Goal: Task Accomplishment & Management: Use online tool/utility

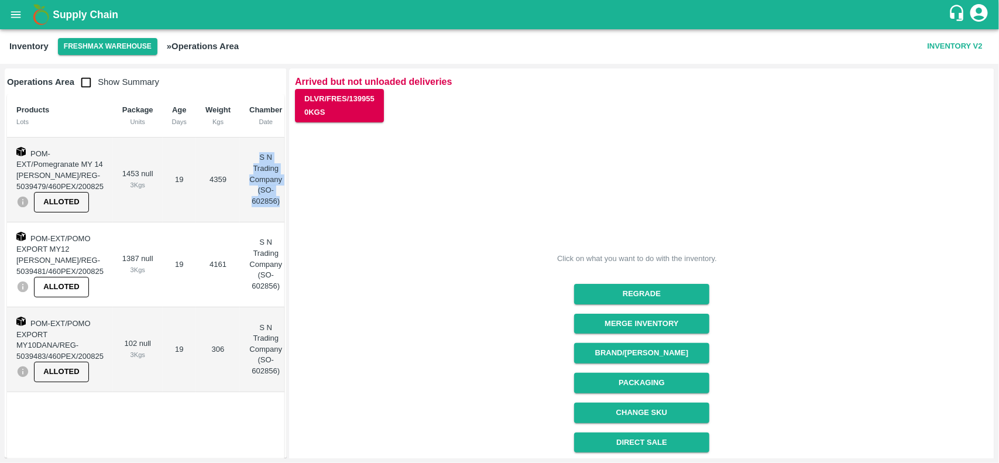
scroll to position [148, 0]
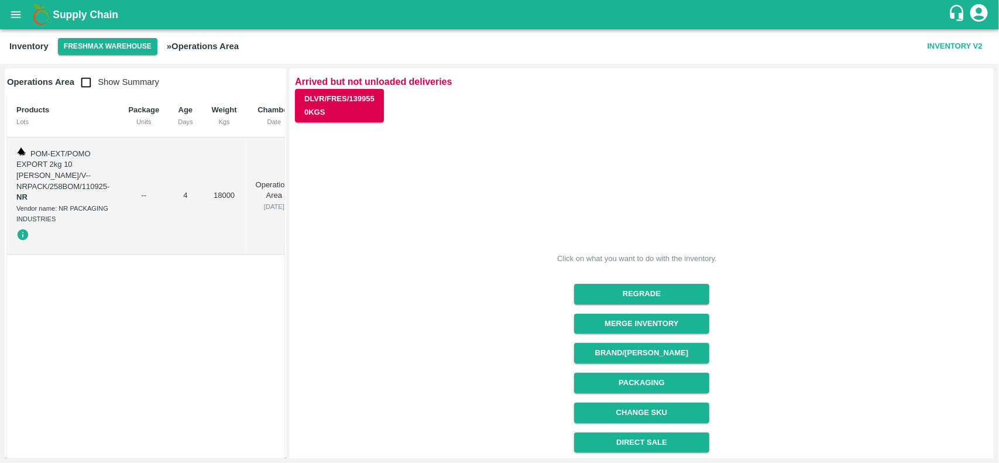
click at [667, 393] on div "Change SKU" at bounding box center [637, 408] width 145 height 30
click at [666, 385] on button "Packaging" at bounding box center [641, 383] width 135 height 20
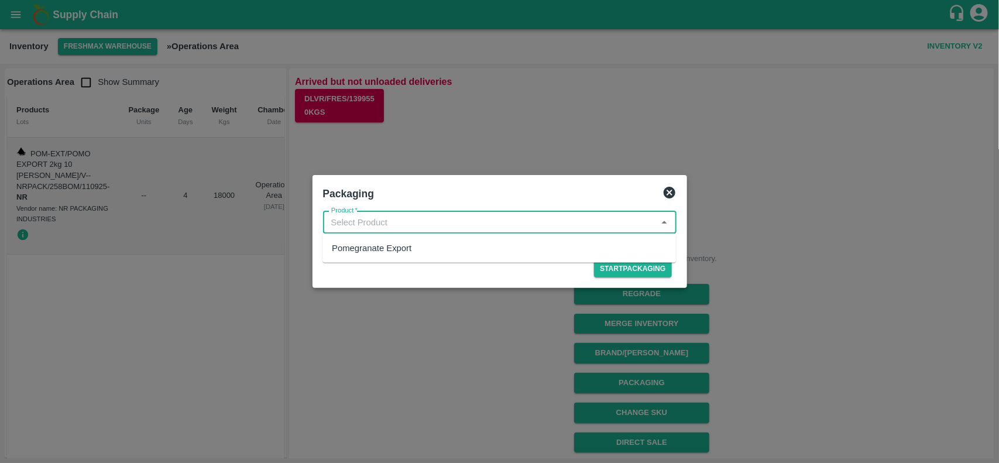
click at [450, 224] on input "Product   *" at bounding box center [490, 222] width 327 height 15
click at [411, 252] on div "Pomegranate Export" at bounding box center [500, 248] width 354 height 20
type input "Pomegranate Export"
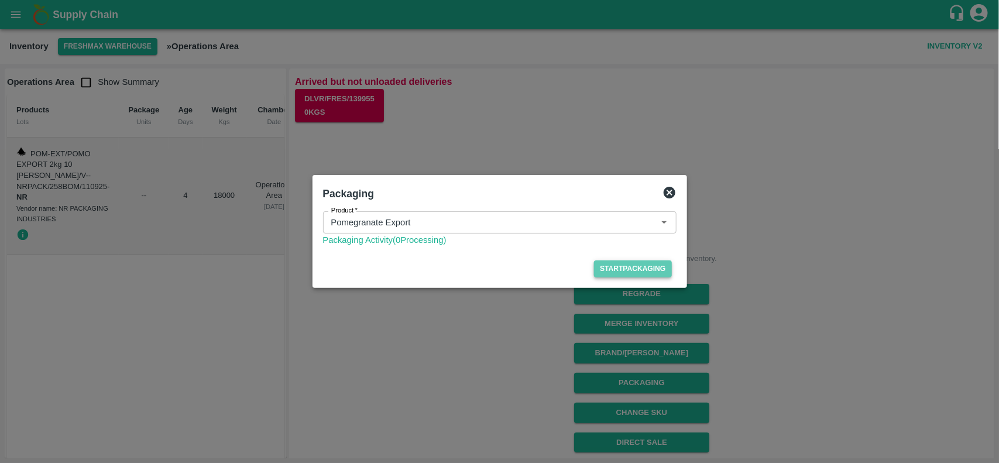
click at [618, 270] on button "Start Packaging" at bounding box center [632, 268] width 77 height 17
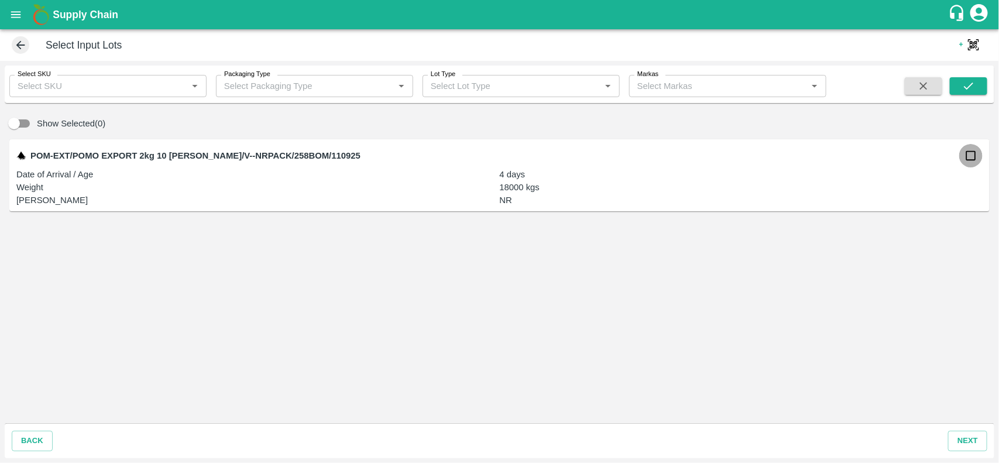
click at [972, 160] on input "checkbox" at bounding box center [970, 155] width 23 height 23
checkbox input "true"
click at [966, 446] on button "next" at bounding box center [967, 441] width 39 height 20
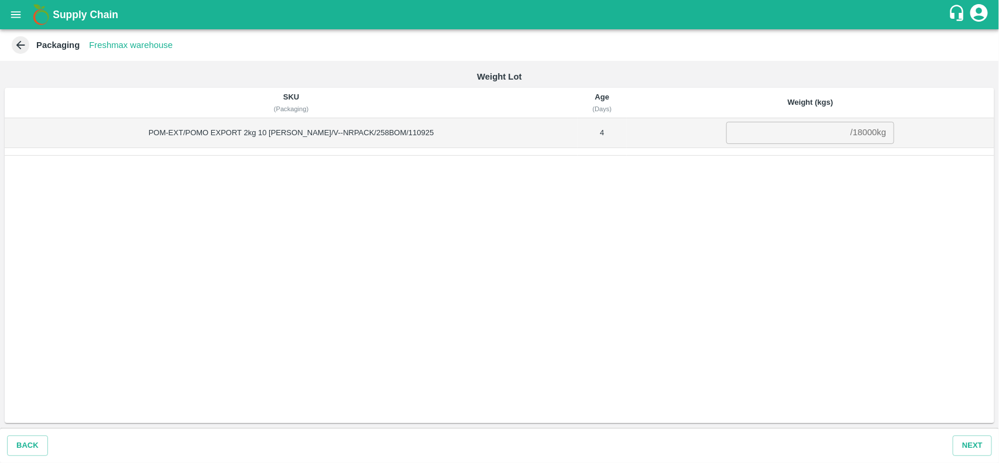
click at [852, 133] on div "/ 18000 kg" at bounding box center [868, 133] width 36 height 0
copy div "18000 kg"
click at [762, 133] on input "number" at bounding box center [785, 133] width 119 height 22
paste input "18000"
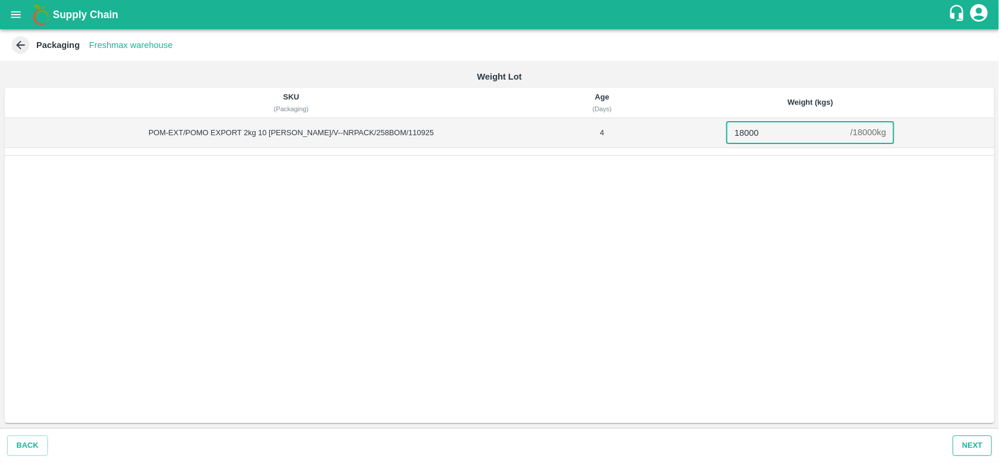
type input "18000"
click at [976, 436] on button "Next" at bounding box center [972, 445] width 39 height 20
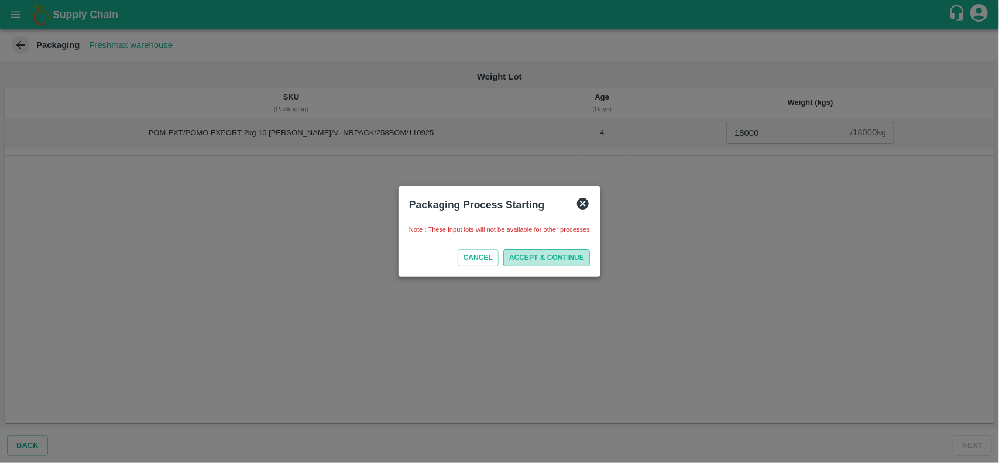
click at [569, 249] on button "ACCEPT & CONTINUE" at bounding box center [546, 257] width 87 height 17
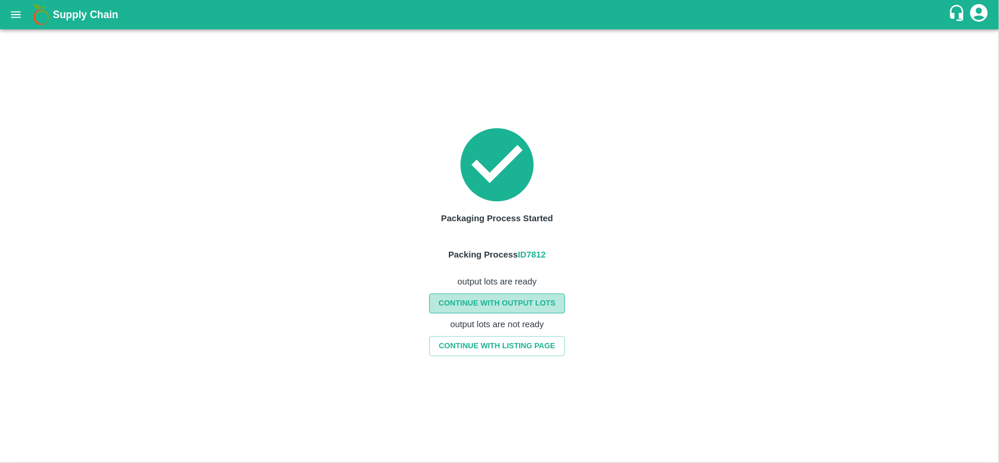
click at [534, 309] on link "CONTINUE WITH OUTPUT LOTS" at bounding box center [497, 303] width 136 height 20
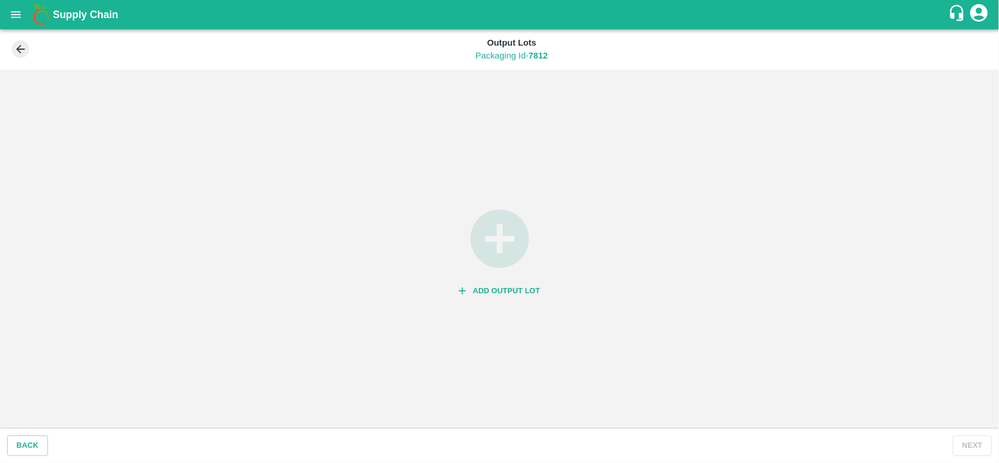
click at [526, 290] on button "Add Output Lot" at bounding box center [499, 291] width 91 height 20
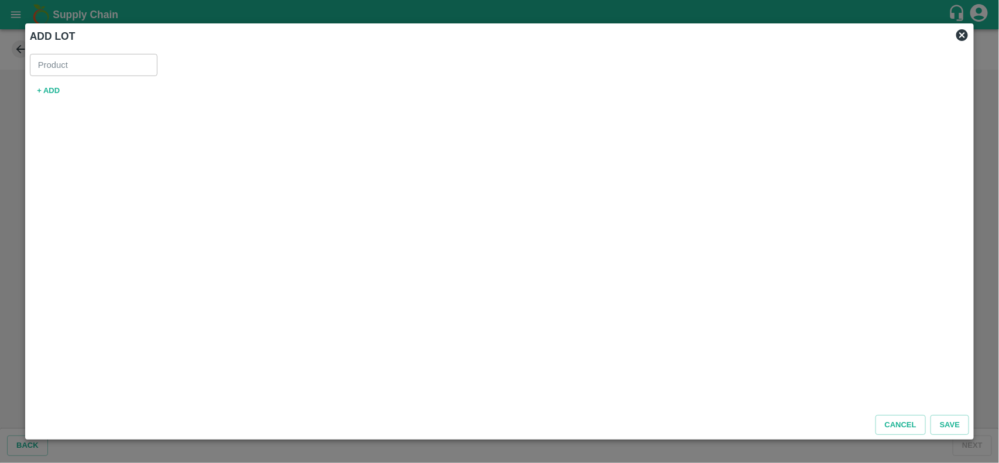
type input "Pomegranate Export"
drag, startPoint x: 52, startPoint y: 92, endPoint x: 63, endPoint y: 94, distance: 11.8
click at [63, 94] on button "+ ADD" at bounding box center [48, 91] width 37 height 20
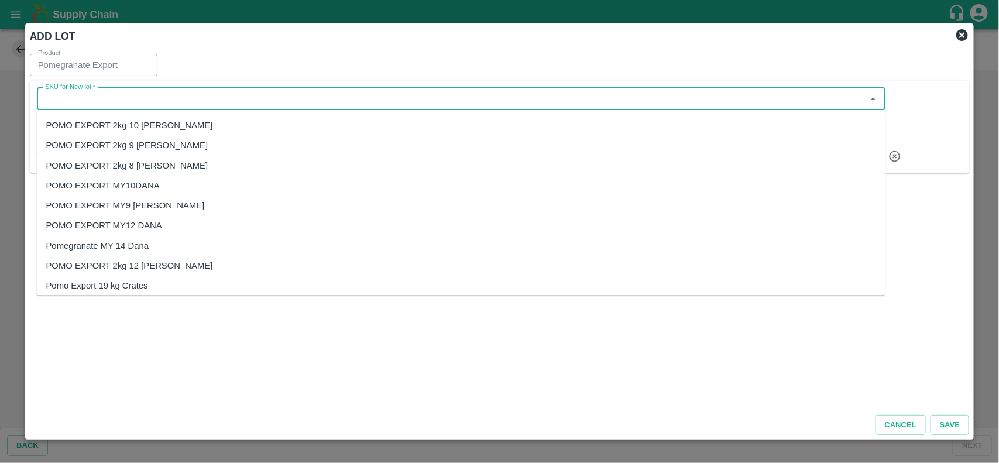
click at [63, 94] on input "SKU for New lot   *" at bounding box center [451, 98] width 822 height 15
click at [151, 120] on div "POMO EXPORT 2kg 10 DANA" at bounding box center [129, 125] width 167 height 13
type input "POMO EXPORT 2kg 10 DANA"
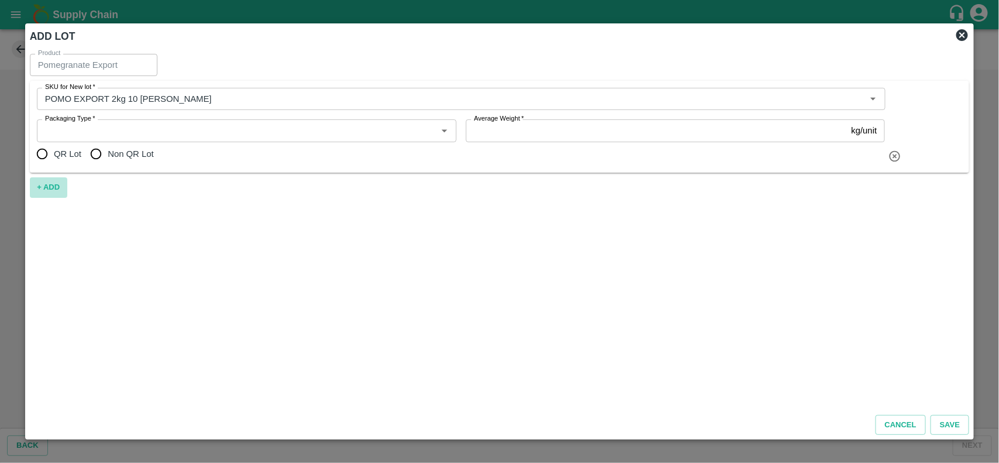
click at [50, 183] on button "+ ADD" at bounding box center [48, 187] width 37 height 20
click at [101, 197] on input "SKU for New lot   *" at bounding box center [451, 195] width 822 height 15
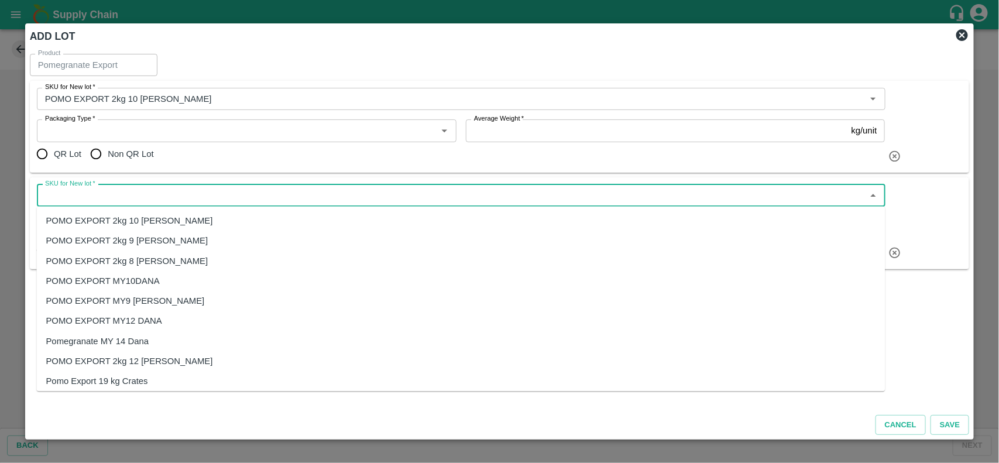
click at [158, 246] on div "POMO EXPORT 2kg 9 DANA" at bounding box center [127, 241] width 162 height 13
type input "POMO EXPORT 2kg 9 DANA"
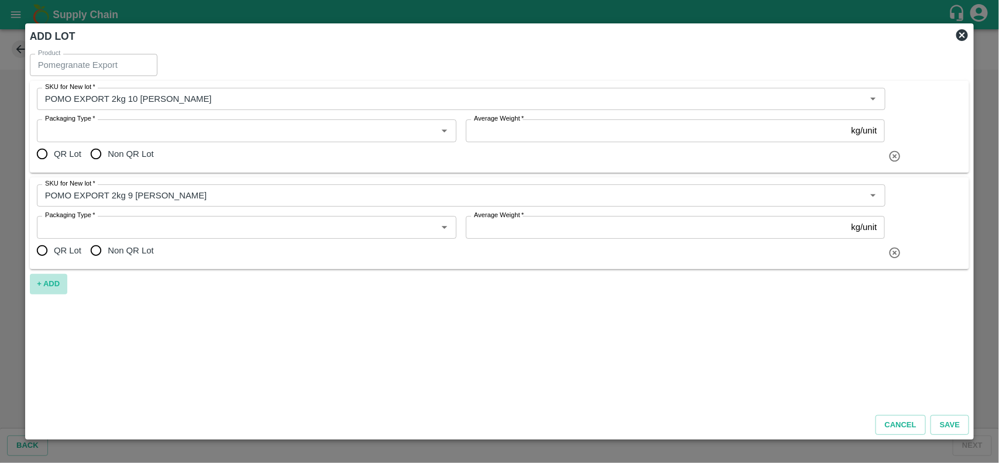
click at [44, 285] on button "+ ADD" at bounding box center [48, 284] width 37 height 20
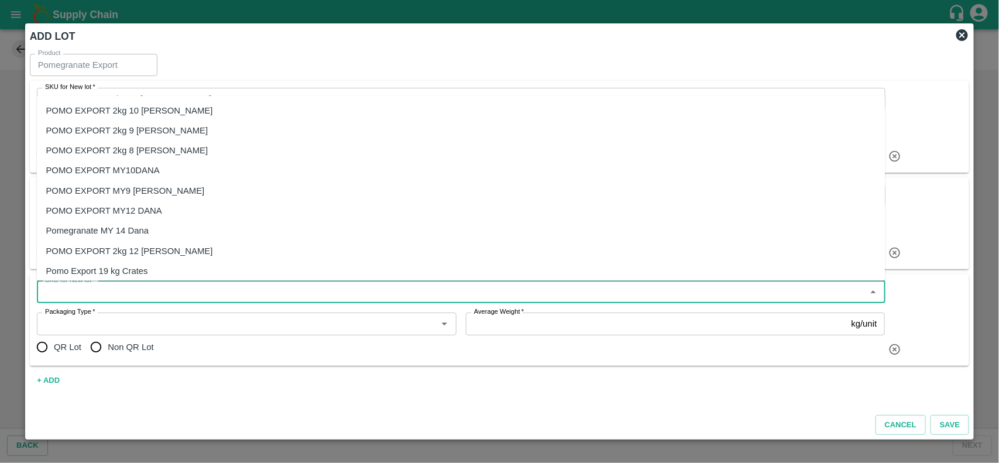
click at [107, 288] on input "SKU for New lot   *" at bounding box center [451, 291] width 822 height 15
click at [150, 153] on div "POMO EXPORT 2kg 8 DANA" at bounding box center [127, 150] width 162 height 13
type input "POMO EXPORT 2kg 8 DANA"
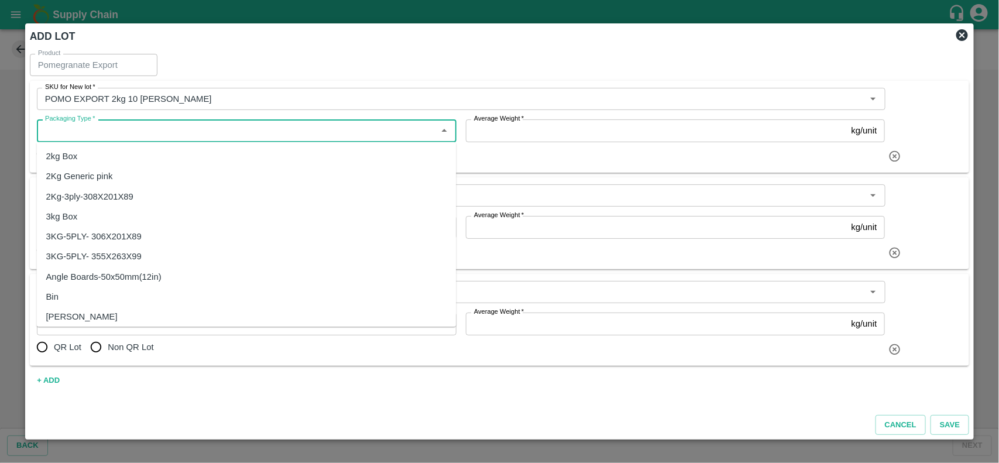
click at [148, 123] on input "Packaging Type   *" at bounding box center [236, 130] width 393 height 15
click at [77, 159] on div "2kg Box" at bounding box center [247, 157] width 420 height 20
type input "2kg Box"
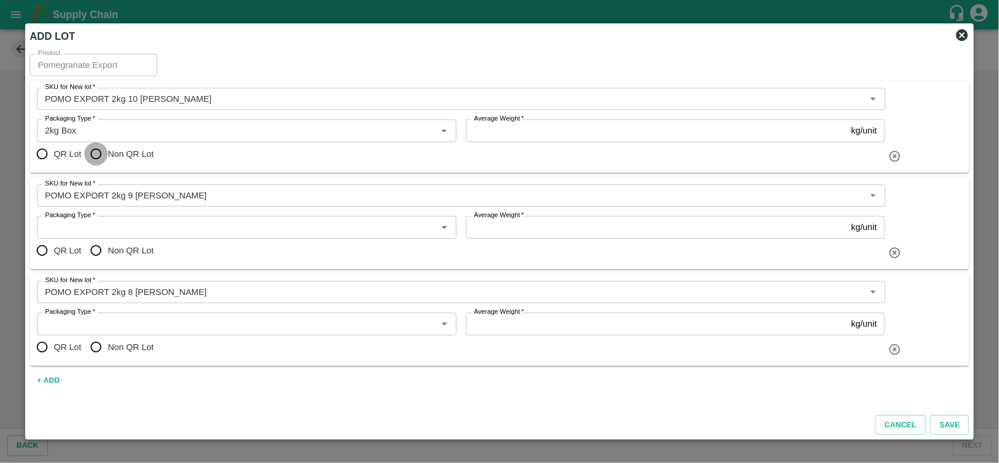
click at [101, 158] on input "Non QR Lot" at bounding box center [95, 153] width 23 height 23
radio input "true"
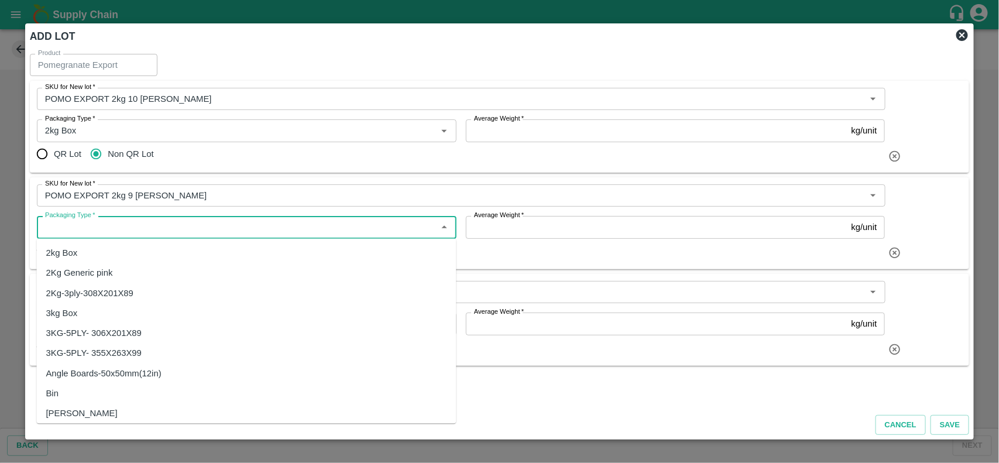
click at [110, 231] on input "Packaging Type   *" at bounding box center [236, 227] width 393 height 15
click at [94, 253] on div "2kg Box" at bounding box center [247, 254] width 420 height 20
type input "2kg Box"
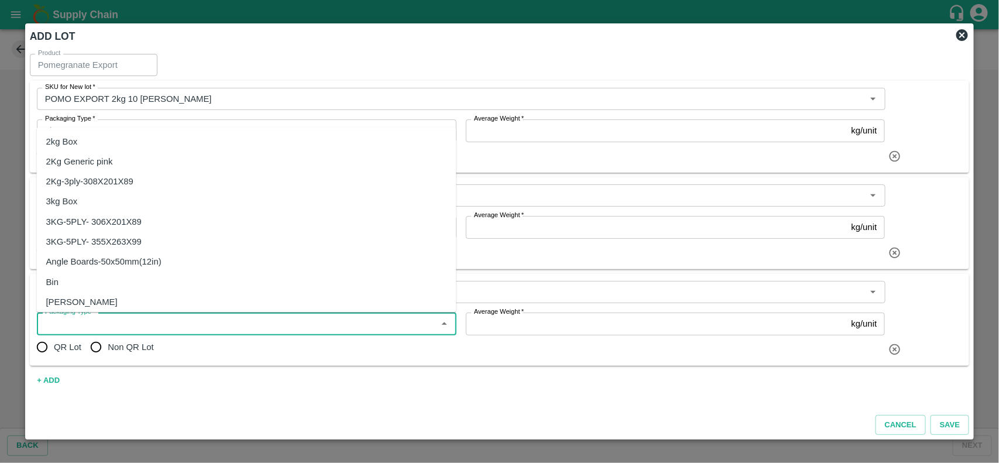
click at [97, 328] on input "Packaging Type   *" at bounding box center [236, 323] width 393 height 15
click at [68, 145] on div "2kg Box" at bounding box center [62, 141] width 32 height 13
type input "2kg Box"
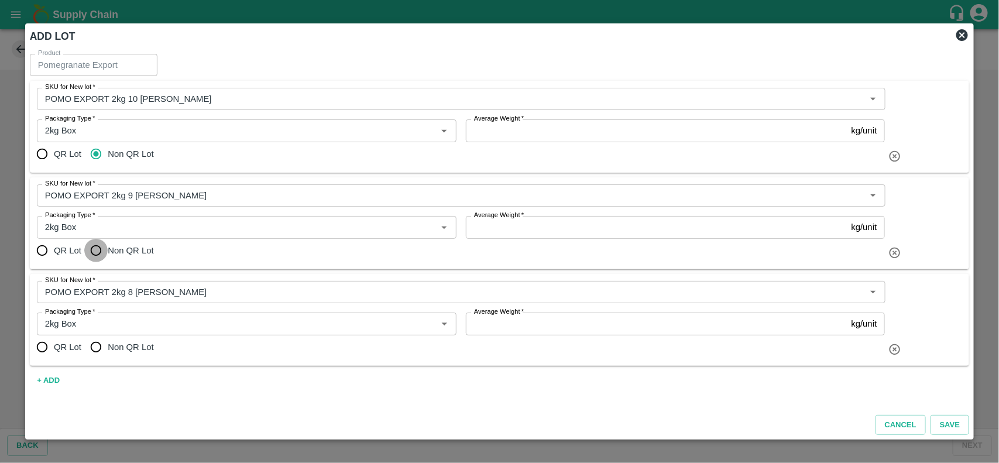
click at [95, 256] on input "Non QR Lot" at bounding box center [95, 250] width 23 height 23
radio input "true"
click at [94, 355] on input "Non QR Lot" at bounding box center [95, 346] width 23 height 23
radio input "true"
click at [507, 142] on div "QR Lot Non QR Lot" at bounding box center [461, 153] width 849 height 23
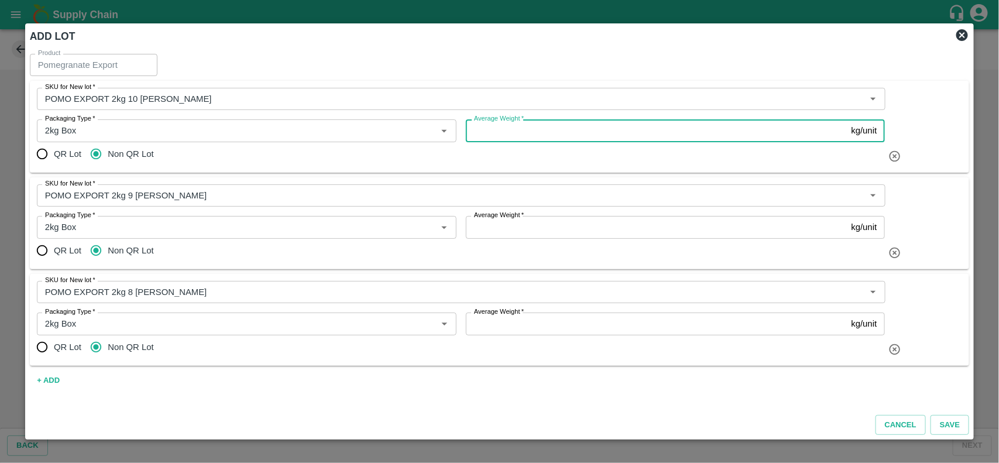
click at [509, 139] on input "Average Weight   *" at bounding box center [656, 130] width 381 height 22
click at [509, 139] on input "1" at bounding box center [656, 130] width 381 height 22
drag, startPoint x: 509, startPoint y: 139, endPoint x: 467, endPoint y: 129, distance: 43.2
click at [467, 129] on input "1.8" at bounding box center [656, 130] width 381 height 22
type input "1.8"
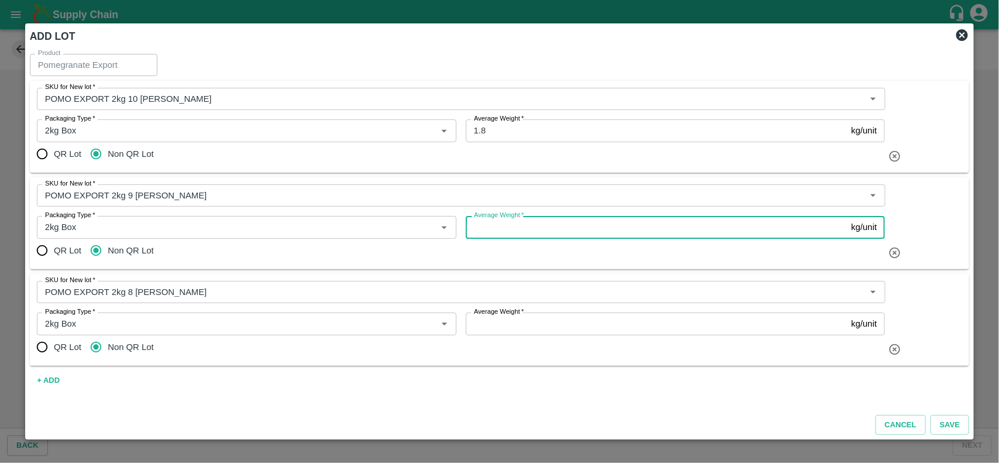
click at [508, 230] on input "Average Weight   *" at bounding box center [656, 227] width 381 height 22
paste input "1.8"
type input "1.8"
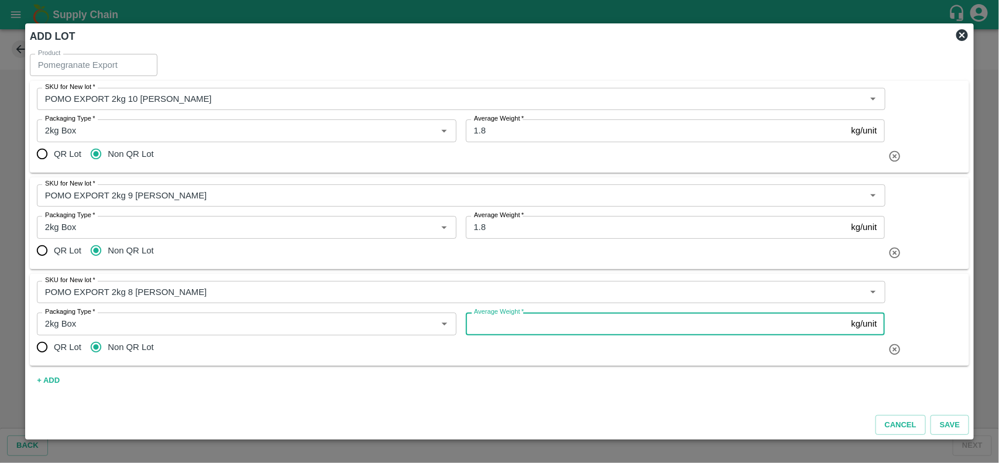
click at [512, 328] on input "Average Weight   *" at bounding box center [656, 324] width 381 height 22
paste input "1.8"
type input "1.8"
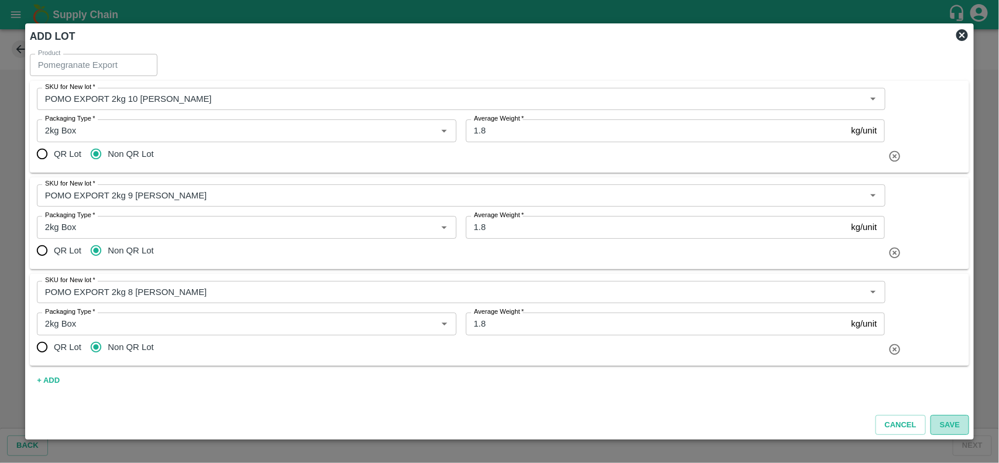
click at [946, 428] on button "Save" at bounding box center [950, 425] width 39 height 20
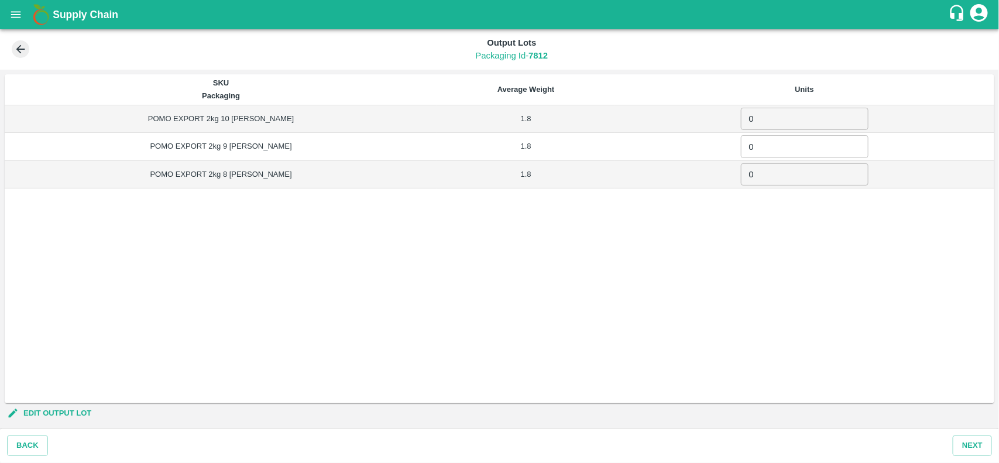
click at [756, 123] on input "0" at bounding box center [805, 119] width 128 height 22
type input "1966"
click at [750, 146] on input "0" at bounding box center [805, 146] width 128 height 22
type input "6736"
click at [744, 176] on input "0" at bounding box center [805, 174] width 128 height 22
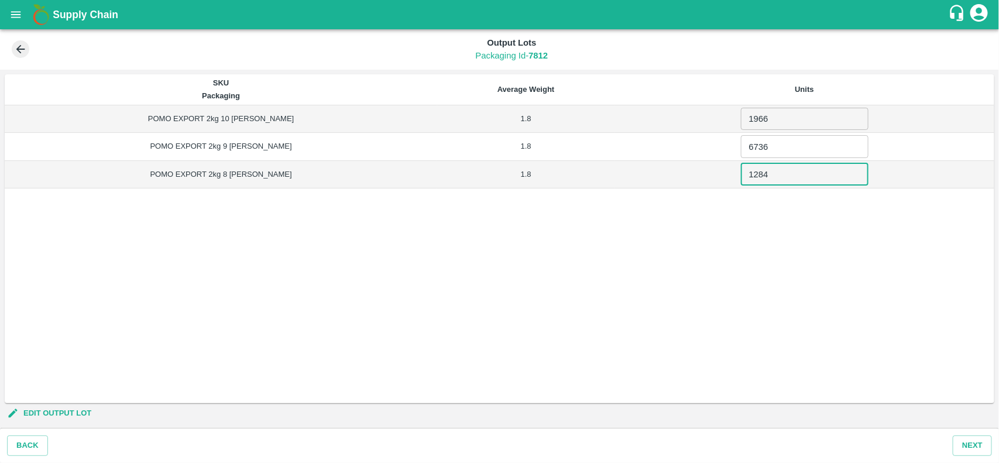
type input "1284"
click at [765, 111] on input "1966" at bounding box center [805, 119] width 128 height 22
type input "1980"
click at [963, 451] on button "Next" at bounding box center [972, 445] width 39 height 20
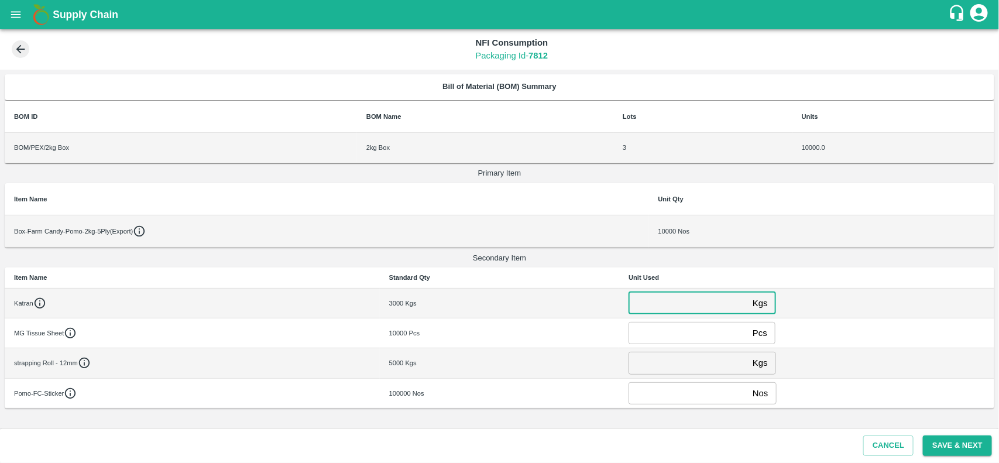
click at [663, 301] on input "number" at bounding box center [688, 303] width 119 height 22
type input "2000"
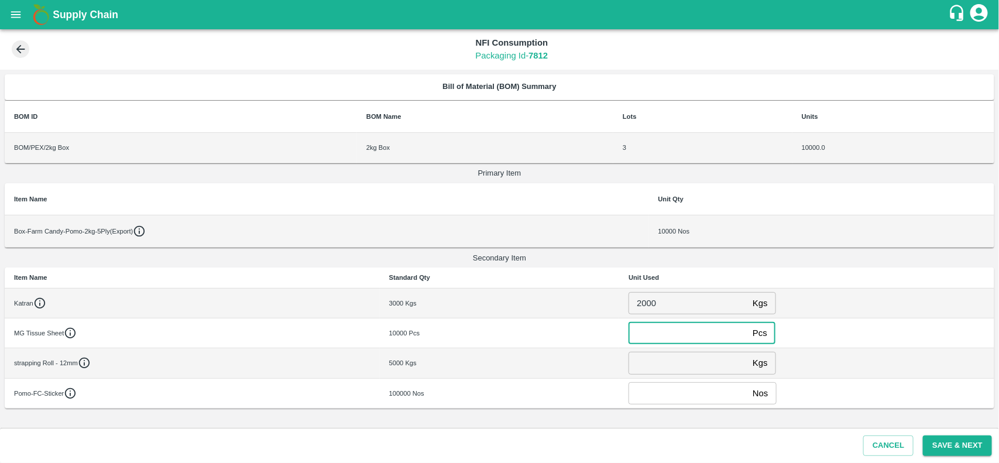
click at [671, 325] on input "number" at bounding box center [688, 333] width 119 height 22
type input "0"
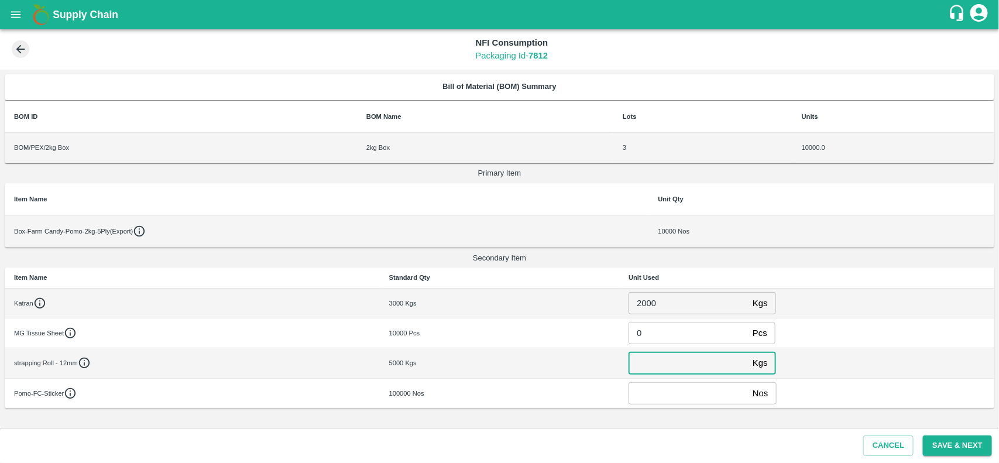
click at [668, 368] on input "number" at bounding box center [688, 363] width 119 height 22
type input "0"
click at [666, 390] on input "number" at bounding box center [688, 393] width 119 height 22
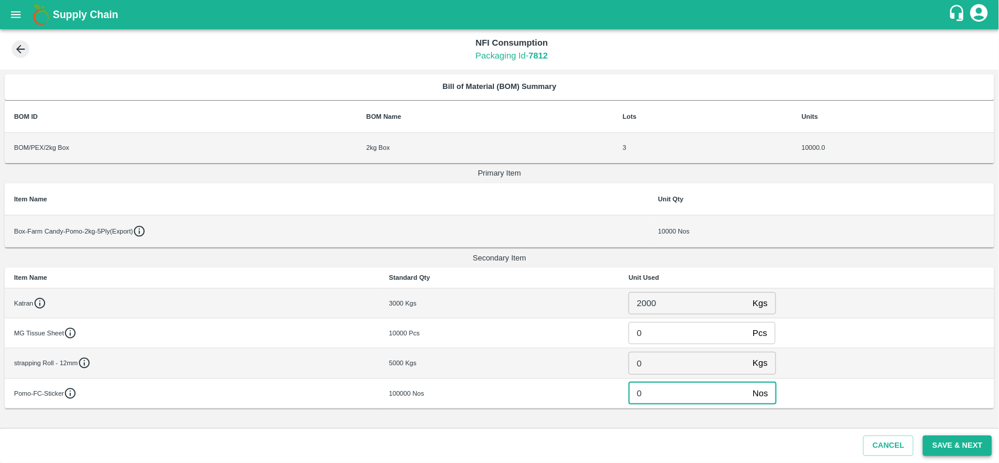
type input "0"
click at [960, 446] on button "Save & Next" at bounding box center [957, 445] width 69 height 20
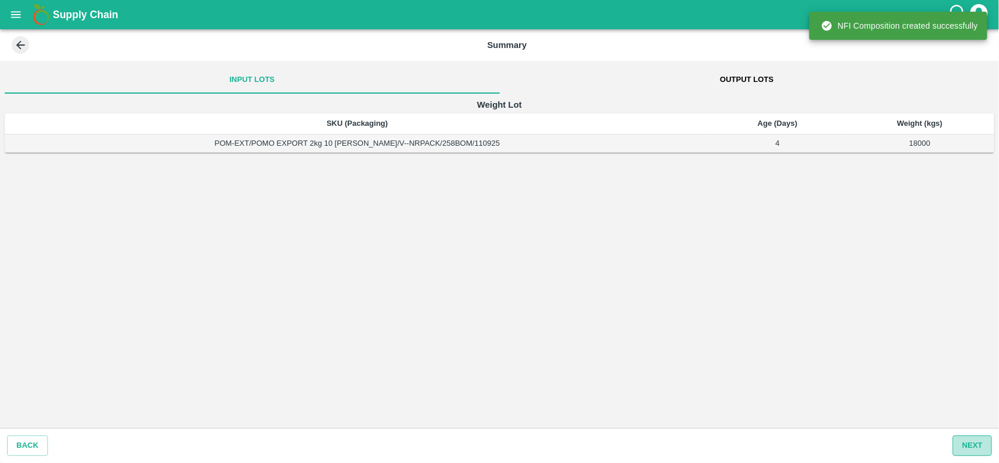
click at [980, 451] on button "Next" at bounding box center [972, 445] width 39 height 20
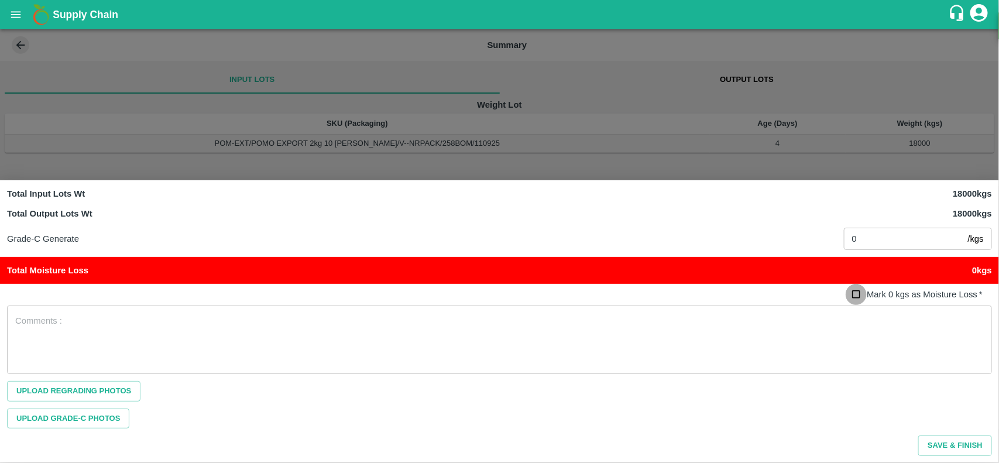
click at [858, 296] on input "Mark 0 kgs as Moisture Loss   *" at bounding box center [857, 295] width 22 height 22
checkbox input "true"
click at [954, 455] on button "Save & Finish" at bounding box center [955, 445] width 74 height 20
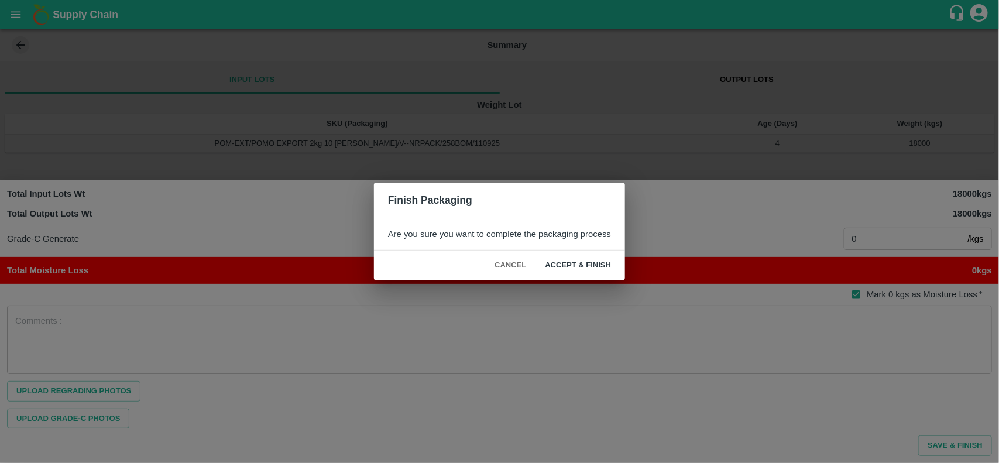
click at [589, 262] on button "ACCEPT & FINISH" at bounding box center [578, 265] width 85 height 20
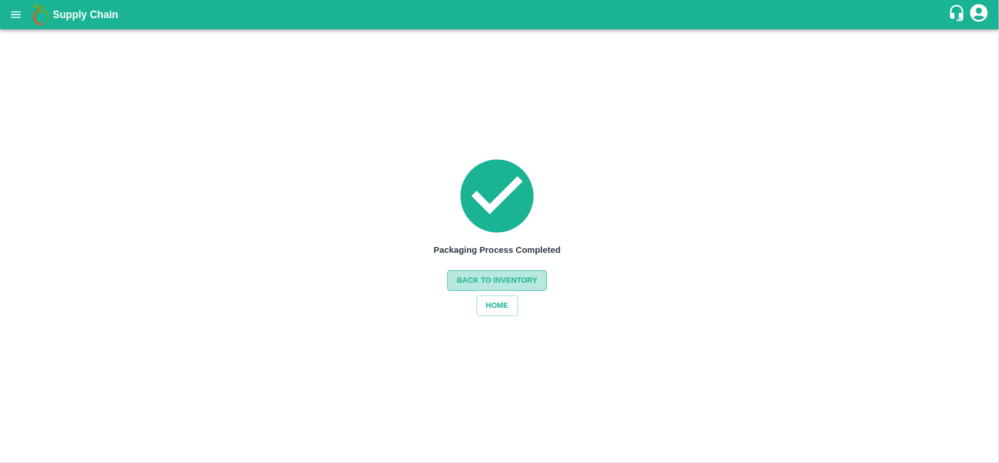
click at [511, 279] on button "Back to Inventory" at bounding box center [498, 280] width 100 height 20
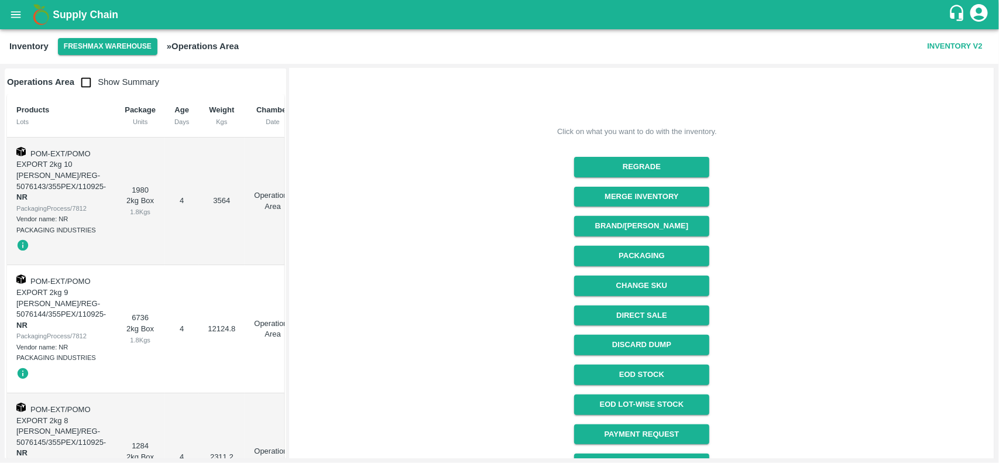
scroll to position [148, 0]
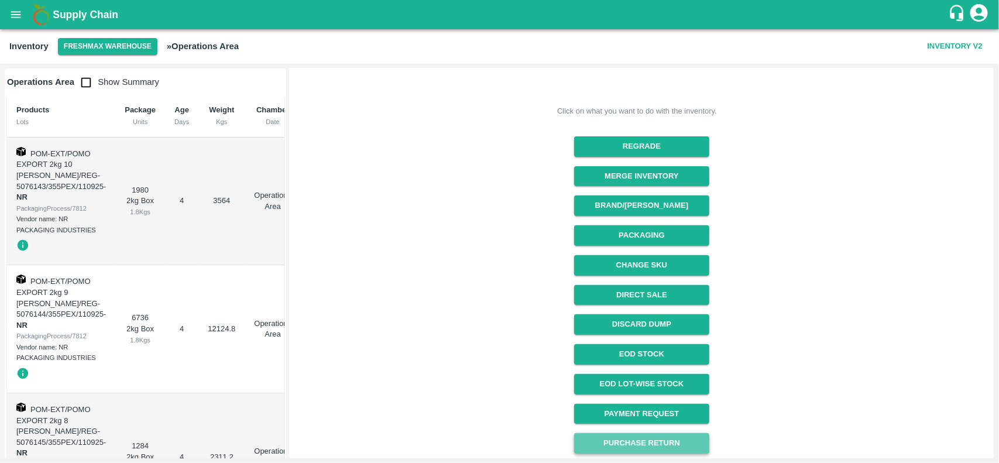
click at [634, 440] on button "Purchase Return" at bounding box center [641, 443] width 135 height 20
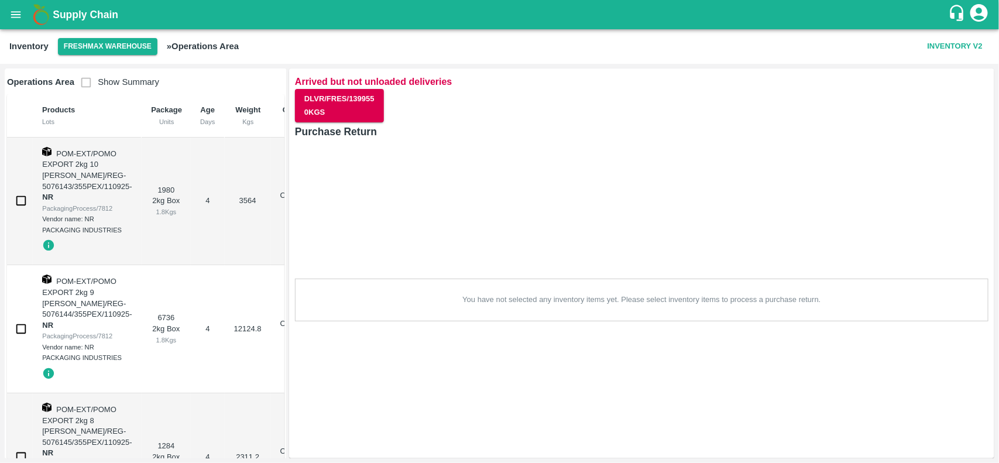
scroll to position [0, 0]
click at [25, 199] on input "checkbox" at bounding box center [20, 200] width 23 height 23
checkbox input "true"
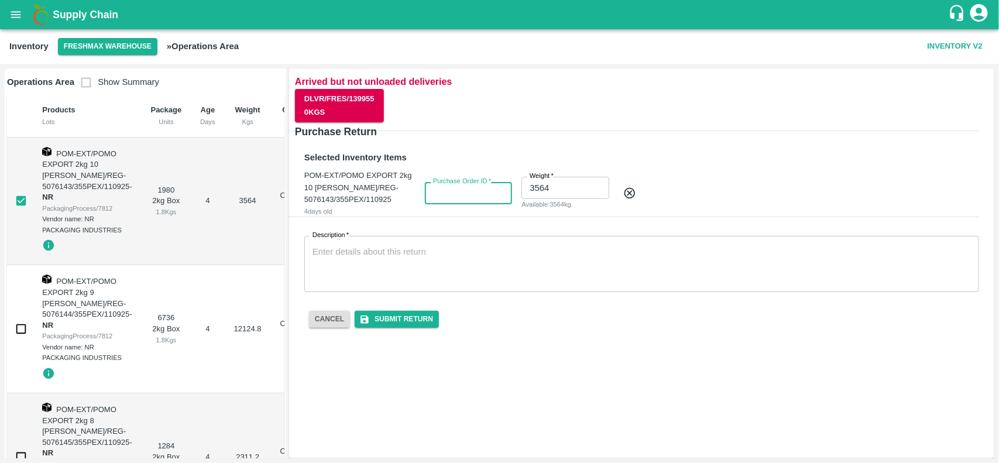
click at [455, 200] on input "Purchase Order ID   *" at bounding box center [468, 193] width 87 height 22
click at [570, 194] on input "3564" at bounding box center [565, 188] width 87 height 22
type input "3"
click at [487, 197] on input "Purchase Order ID   *" at bounding box center [468, 187] width 87 height 22
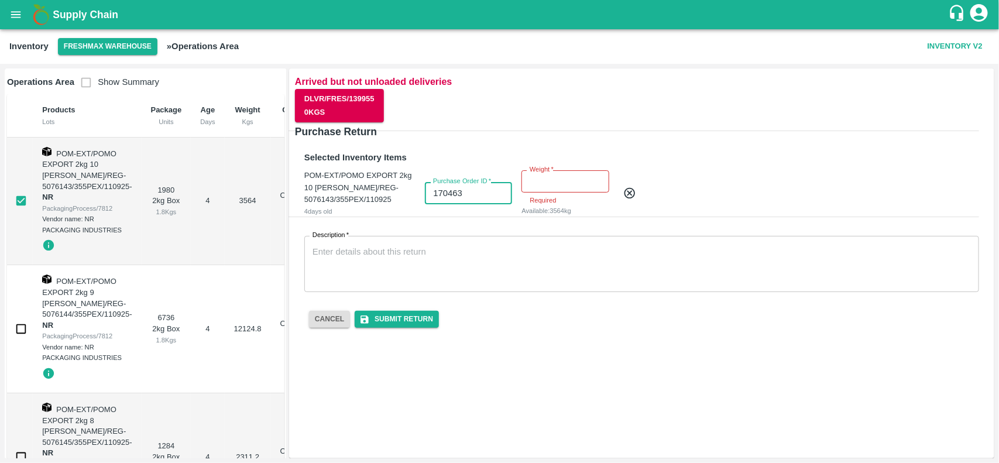
type input "170463"
click at [558, 180] on input "Weight   *" at bounding box center [565, 181] width 87 height 22
type input "2.2"
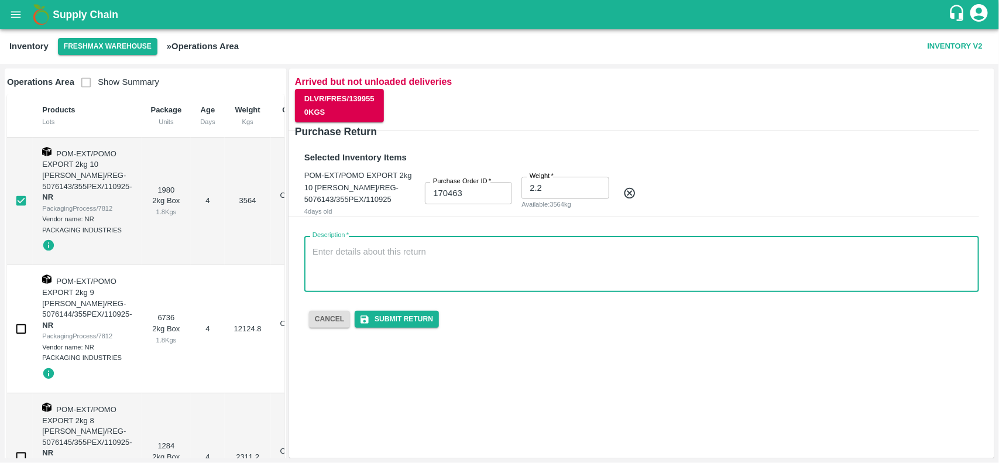
click at [480, 246] on textarea "Description   *" at bounding box center [642, 264] width 659 height 37
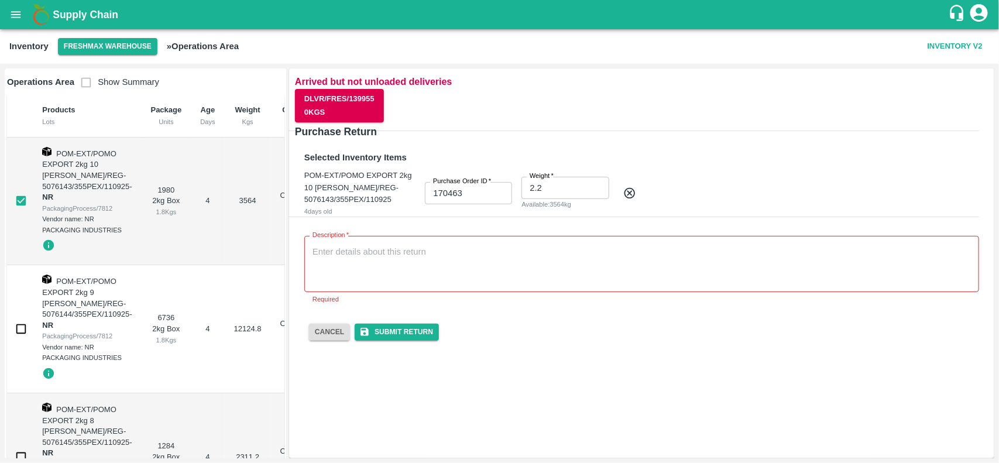
click at [628, 191] on icon at bounding box center [629, 193] width 11 height 11
checkbox input "false"
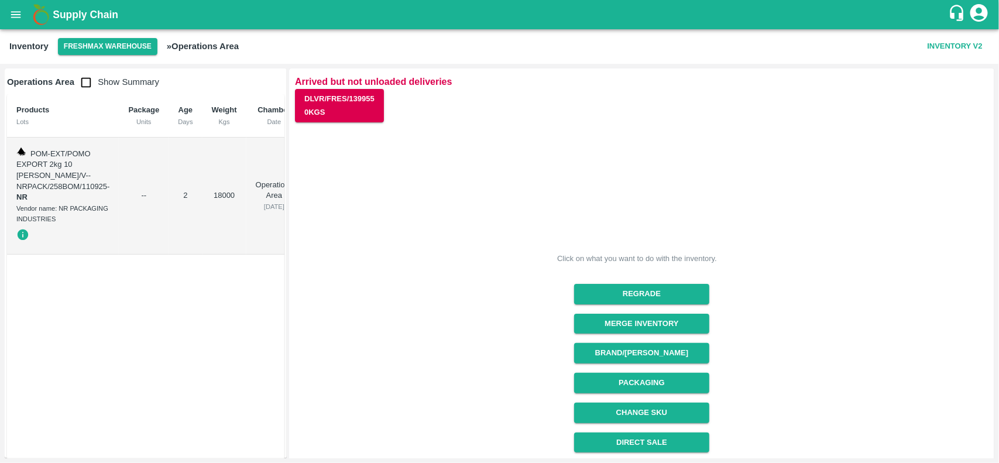
click at [10, 11] on icon "open drawer" at bounding box center [15, 14] width 13 height 13
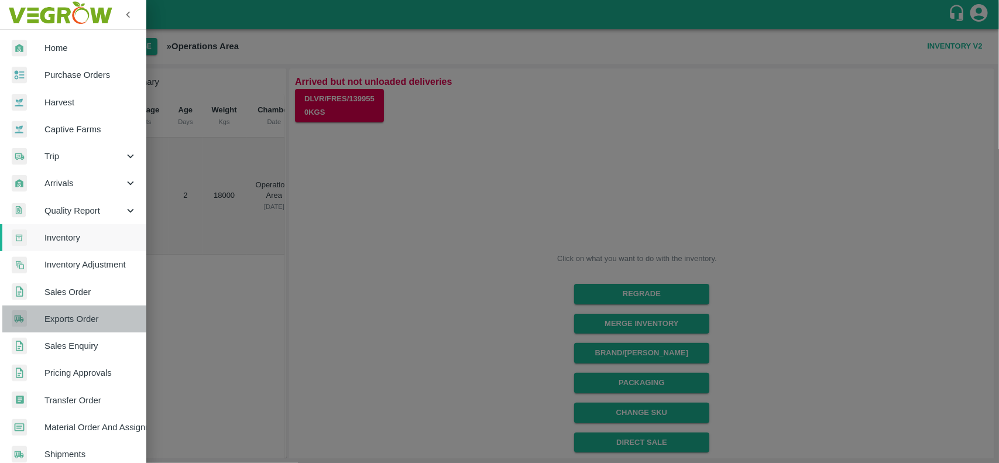
click at [82, 322] on span "Exports Order" at bounding box center [90, 319] width 92 height 13
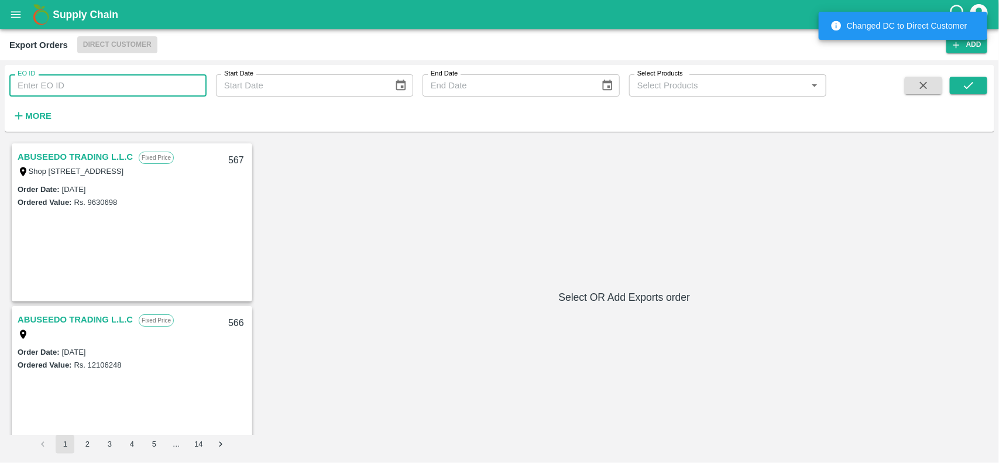
click at [73, 89] on input "EO ID" at bounding box center [107, 85] width 197 height 22
paste input "556"
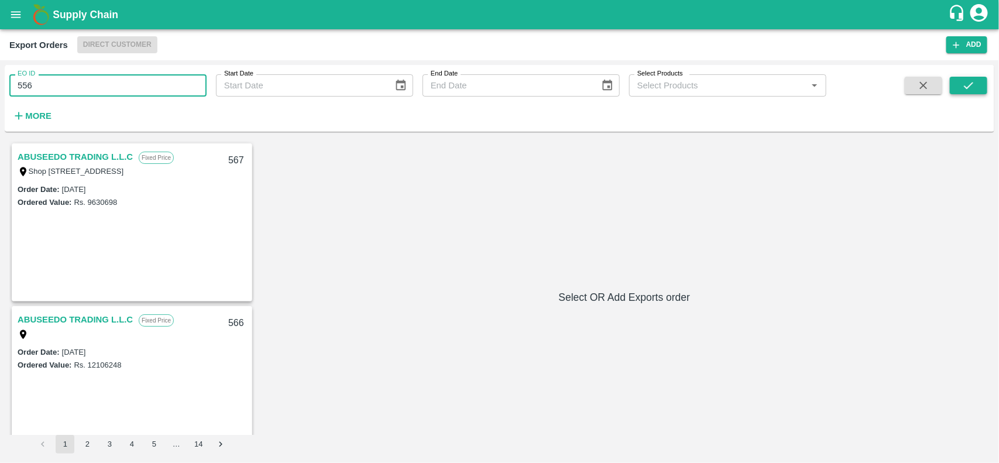
type input "556"
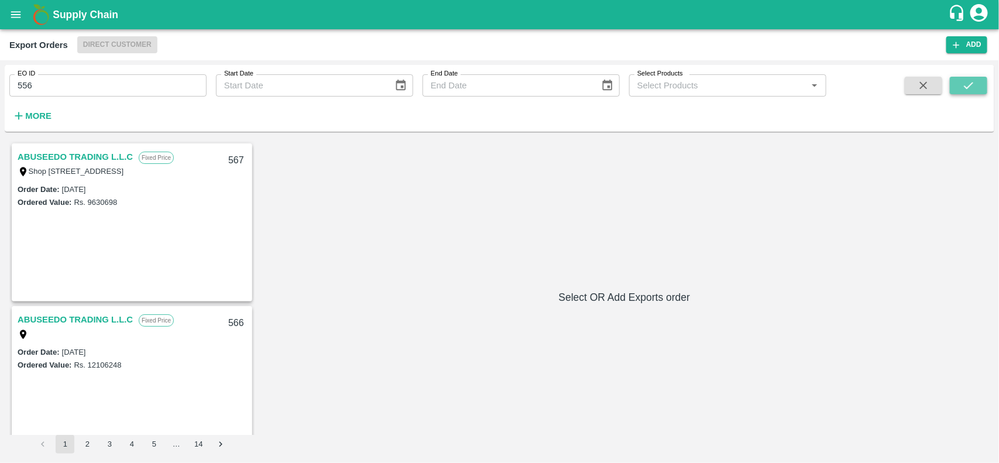
click at [963, 82] on icon "submit" at bounding box center [968, 85] width 13 height 13
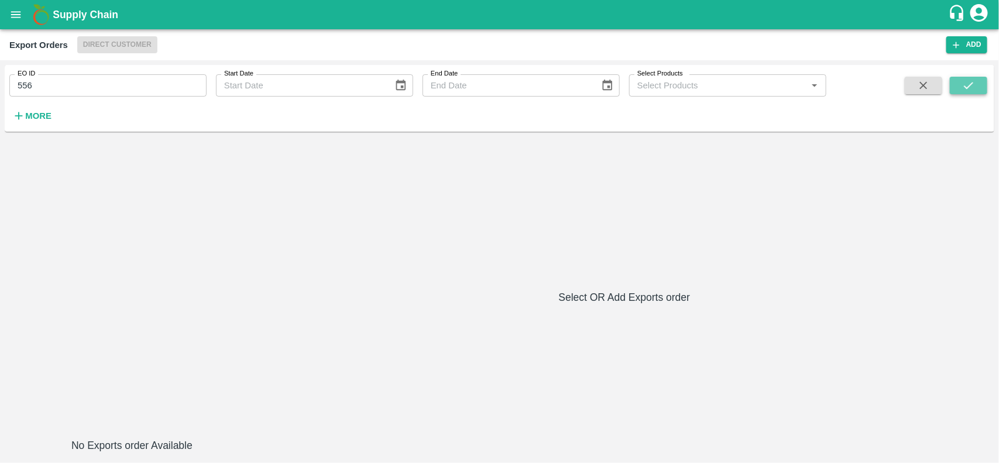
click at [963, 82] on icon "submit" at bounding box center [968, 85] width 13 height 13
click at [853, 378] on div "No Exports order Available Select OR Add Exports order" at bounding box center [499, 297] width 980 height 313
